Goal: Transaction & Acquisition: Purchase product/service

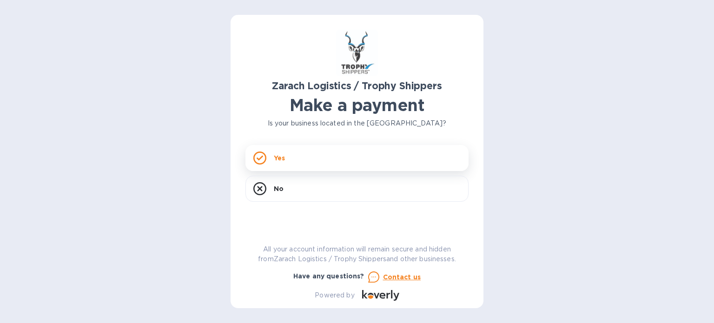
click at [299, 154] on div "Yes" at bounding box center [356, 158] width 223 height 26
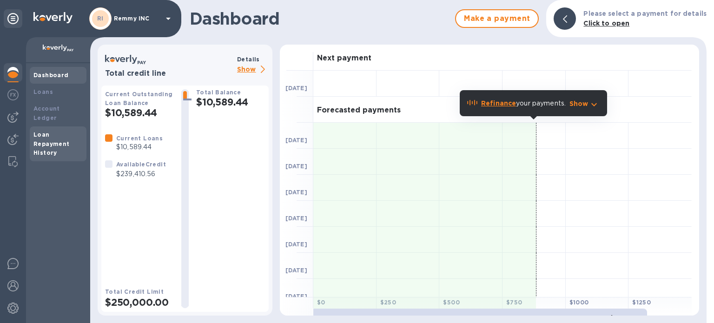
click at [54, 131] on b "Loan Repayment History" at bounding box center [51, 144] width 36 height 26
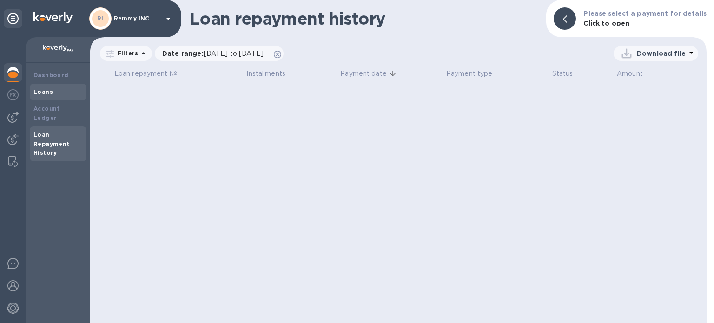
click at [45, 92] on b "Loans" at bounding box center [43, 91] width 20 height 7
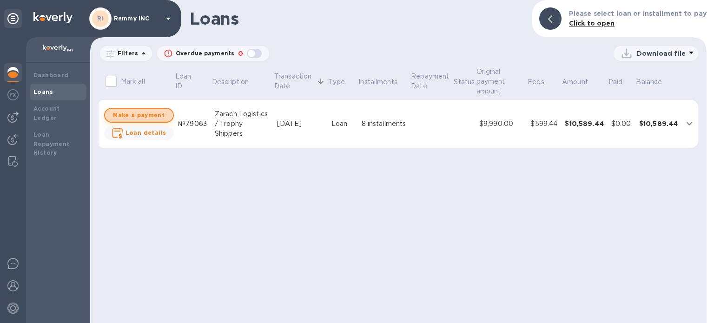
click at [137, 110] on span "Make a payment" at bounding box center [138, 115] width 53 height 11
checkbox input "true"
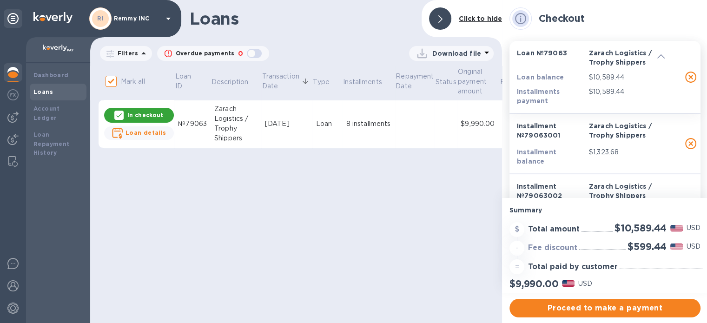
scroll to position [7, 0]
click at [63, 67] on div "Dashboard" at bounding box center [58, 75] width 57 height 17
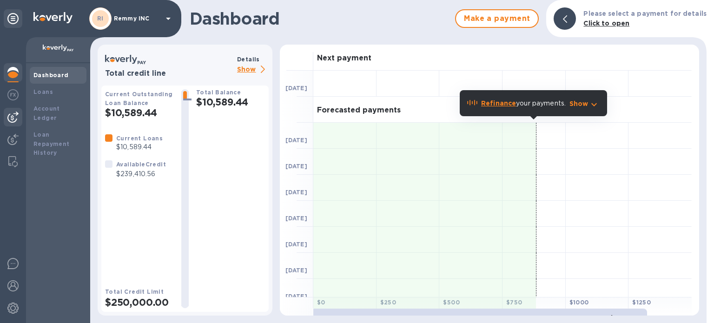
click at [13, 117] on img at bounding box center [12, 117] width 11 height 11
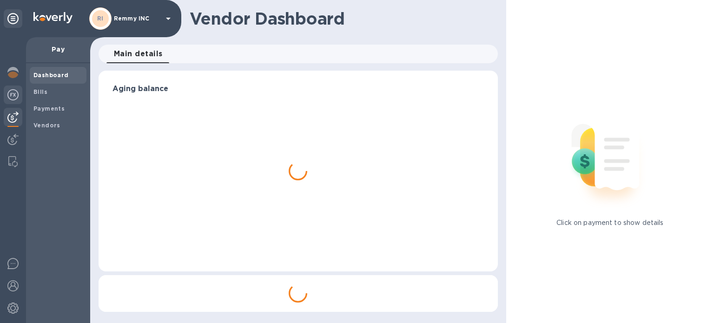
click at [14, 98] on img at bounding box center [12, 94] width 11 height 11
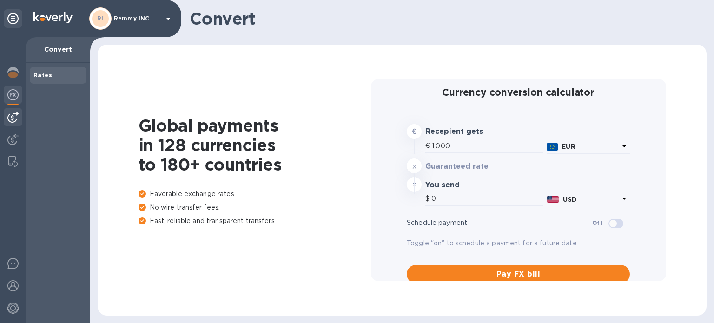
type input "1,168.72"
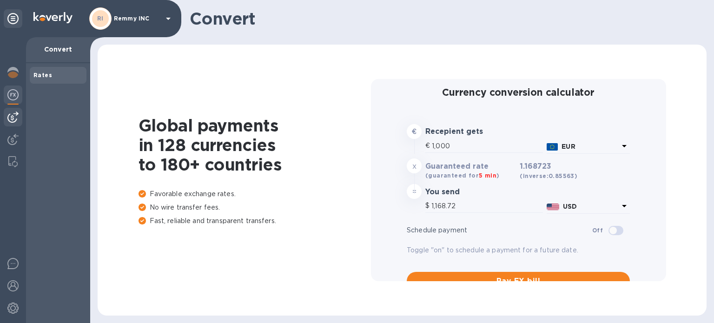
click at [13, 117] on img at bounding box center [12, 117] width 11 height 11
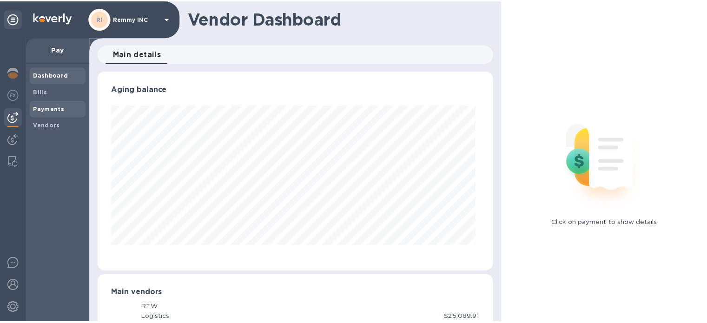
scroll to position [201, 395]
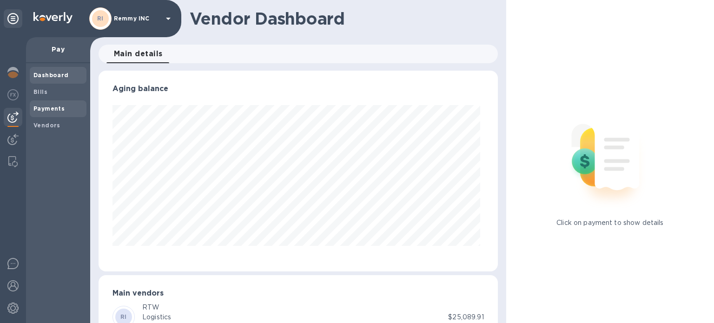
click at [42, 111] on b "Payments" at bounding box center [48, 108] width 31 height 7
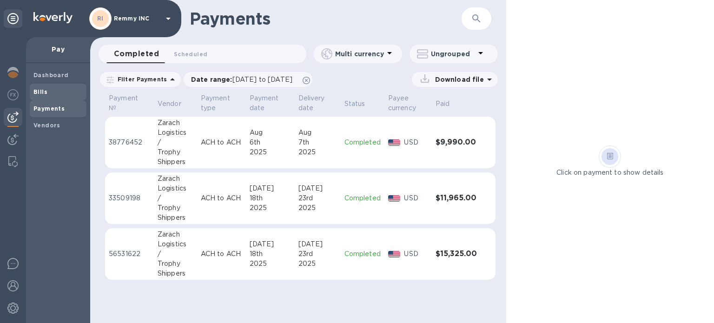
click at [42, 93] on b "Bills" at bounding box center [40, 91] width 14 height 7
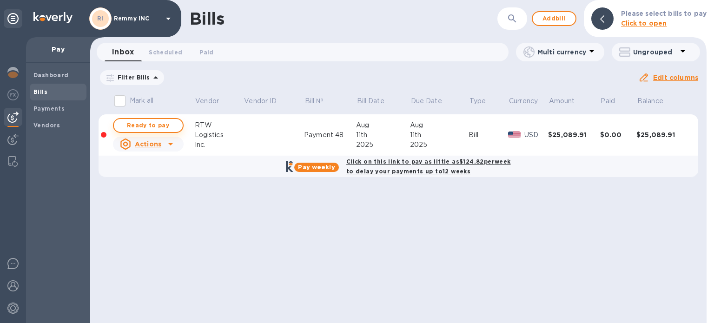
click at [161, 129] on span "Ready to pay" at bounding box center [148, 125] width 54 height 11
click at [156, 126] on span "Ready to pay" at bounding box center [148, 125] width 54 height 11
checkbox input "true"
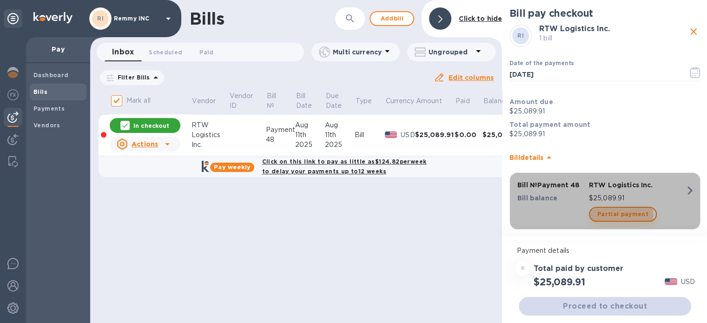
click at [610, 215] on span "Partial payment" at bounding box center [622, 214] width 51 height 11
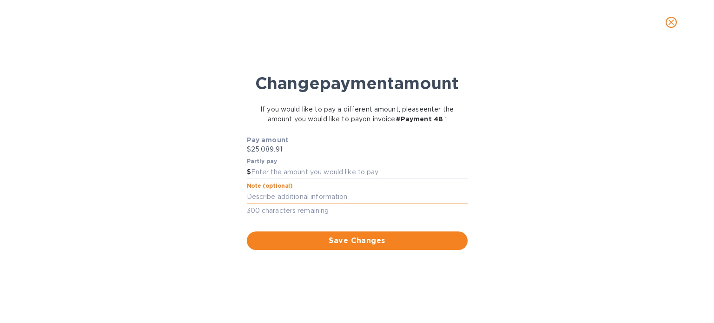
click at [303, 195] on textarea at bounding box center [357, 197] width 221 height 8
click at [280, 174] on input "text" at bounding box center [359, 172] width 217 height 14
type input "14,000"
click at [343, 239] on span "Save Changes" at bounding box center [357, 240] width 206 height 11
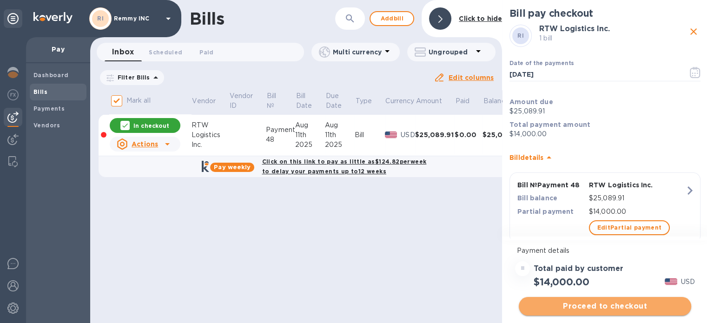
click at [564, 303] on span "Proceed to checkout" at bounding box center [605, 306] width 158 height 11
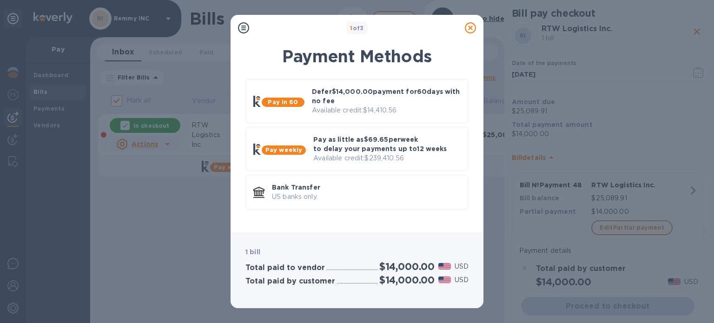
click at [471, 28] on icon at bounding box center [470, 27] width 11 height 11
